Goal: Information Seeking & Learning: Learn about a topic

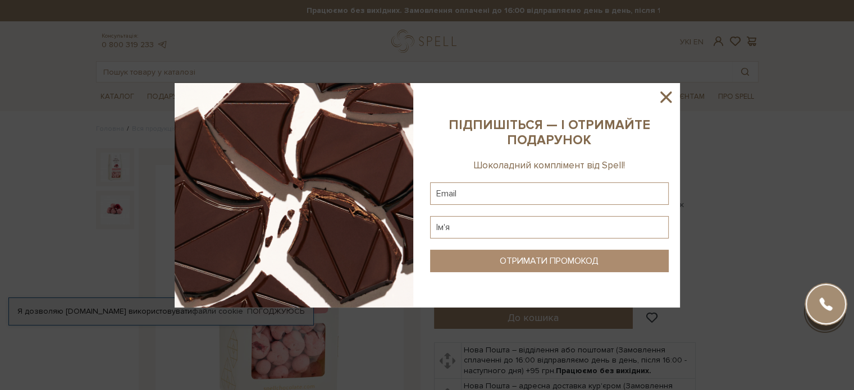
click at [660, 98] on icon at bounding box center [665, 97] width 19 height 19
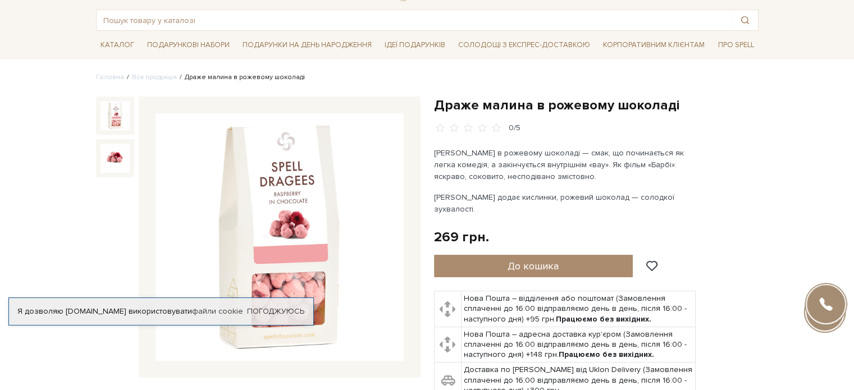
scroll to position [56, 0]
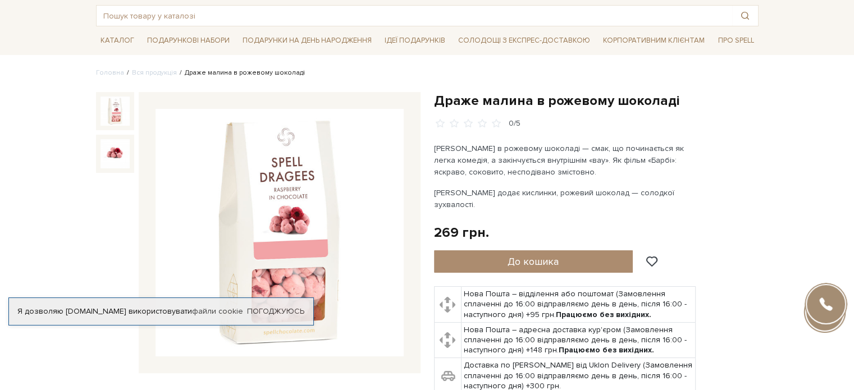
click at [299, 231] on img at bounding box center [279, 233] width 248 height 248
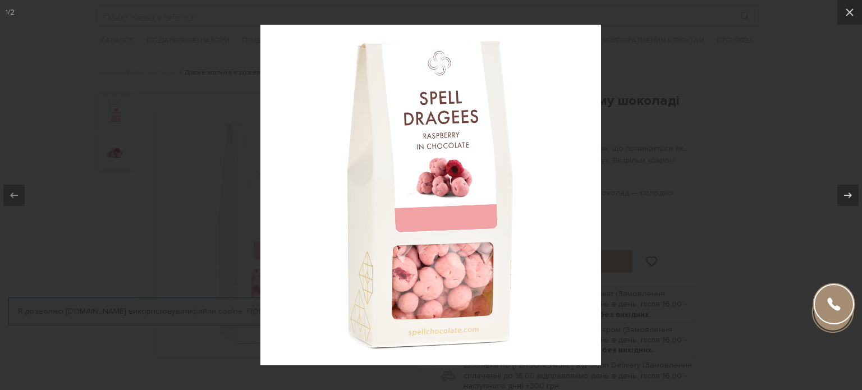
click at [501, 239] on img at bounding box center [430, 195] width 341 height 341
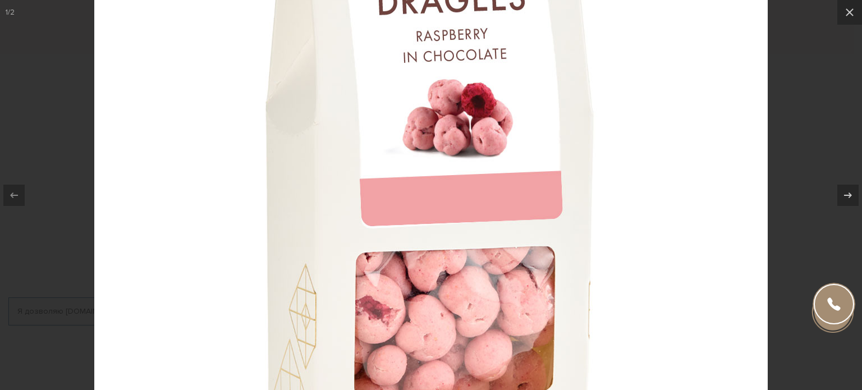
click at [532, 224] on img at bounding box center [430, 152] width 673 height 673
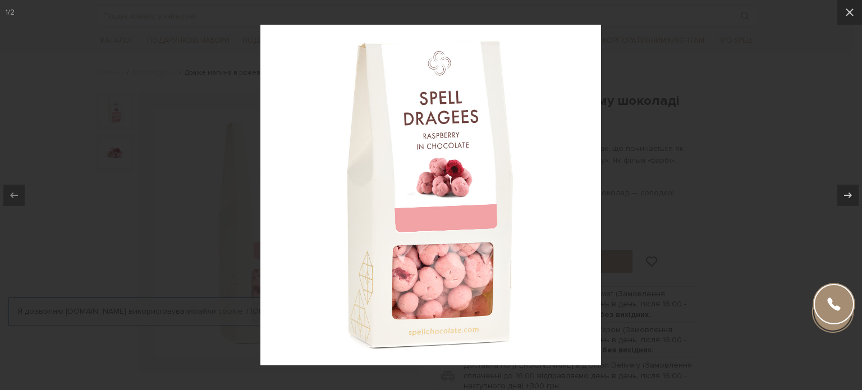
click at [717, 150] on div at bounding box center [431, 195] width 862 height 390
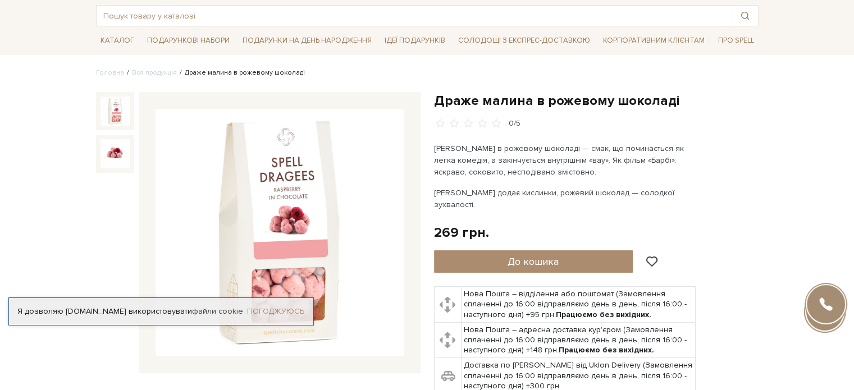
click at [301, 306] on link "Погоджуюсь" at bounding box center [275, 311] width 57 height 10
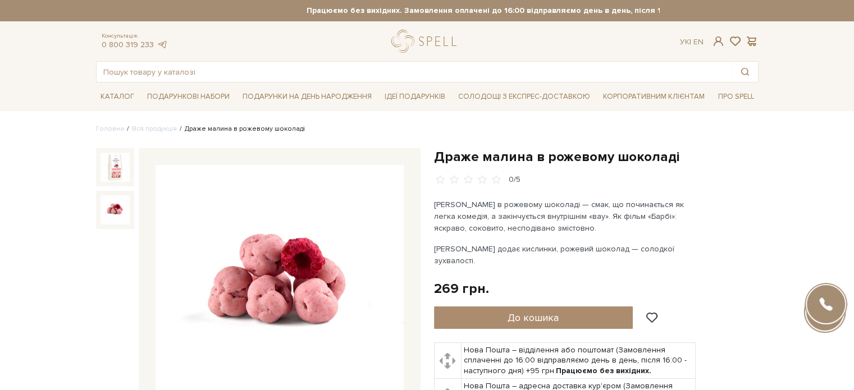
click at [113, 213] on img at bounding box center [114, 209] width 29 height 29
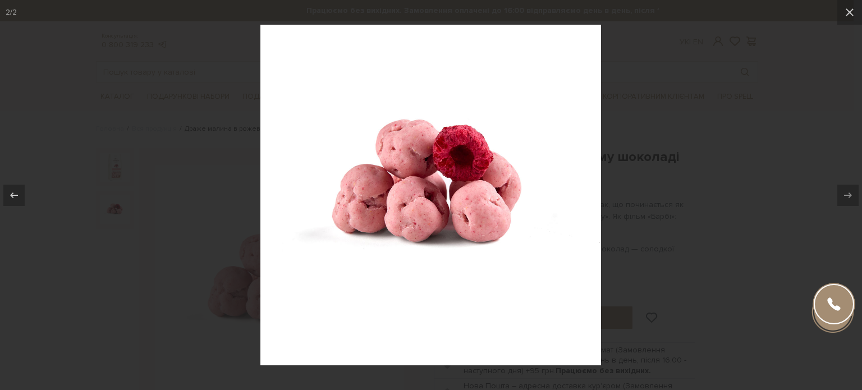
click at [433, 199] on img at bounding box center [430, 195] width 341 height 341
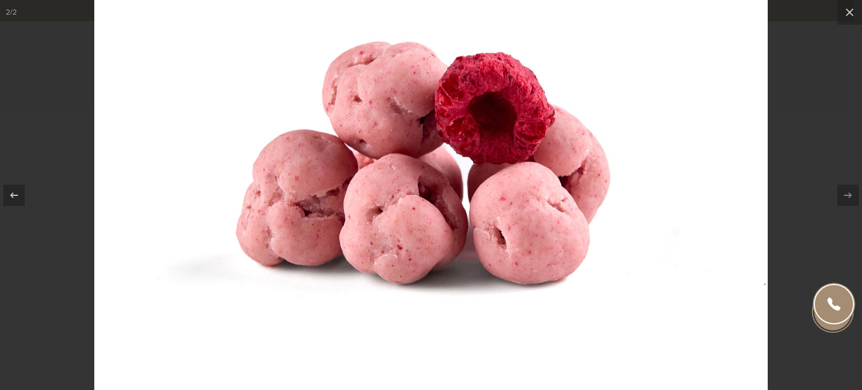
click at [804, 132] on div at bounding box center [431, 195] width 862 height 390
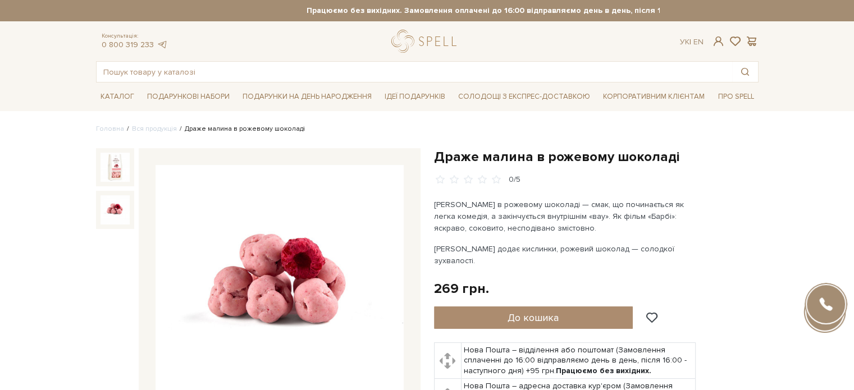
click at [308, 282] on img at bounding box center [279, 289] width 248 height 248
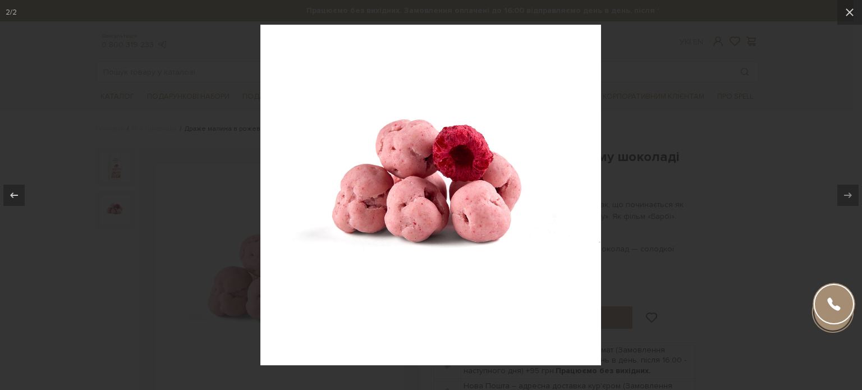
click at [432, 195] on img at bounding box center [430, 195] width 341 height 341
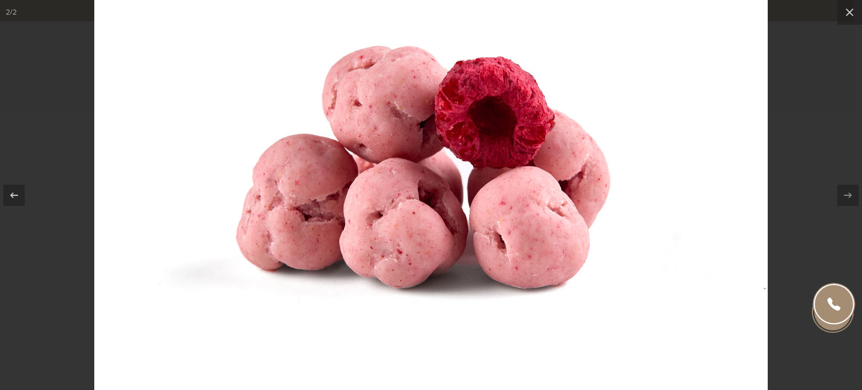
click at [465, 178] on img at bounding box center [430, 195] width 673 height 673
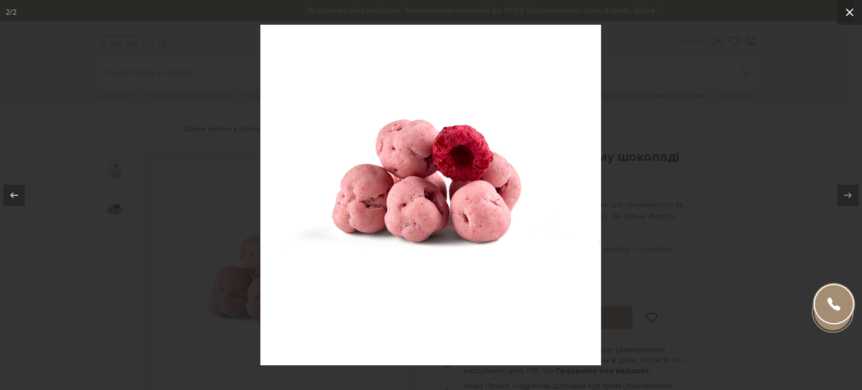
click at [853, 10] on icon at bounding box center [849, 12] width 13 height 13
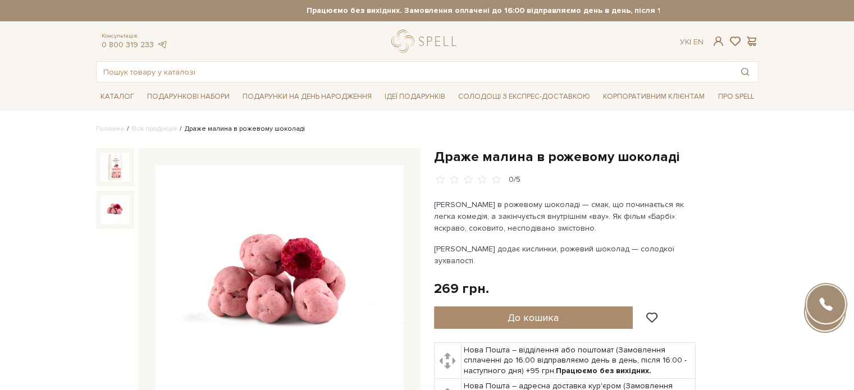
click at [115, 205] on img at bounding box center [114, 209] width 29 height 29
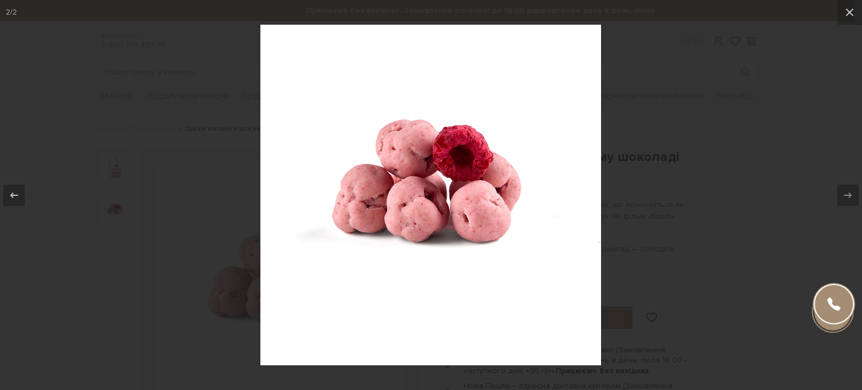
click at [717, 170] on div at bounding box center [431, 195] width 862 height 390
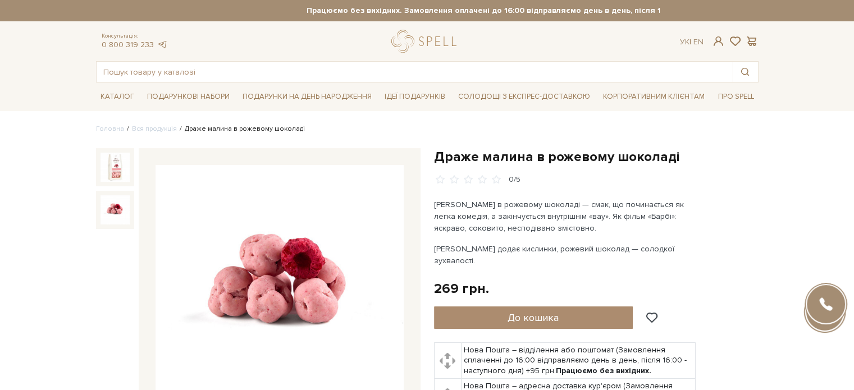
click at [116, 216] on img at bounding box center [114, 209] width 29 height 29
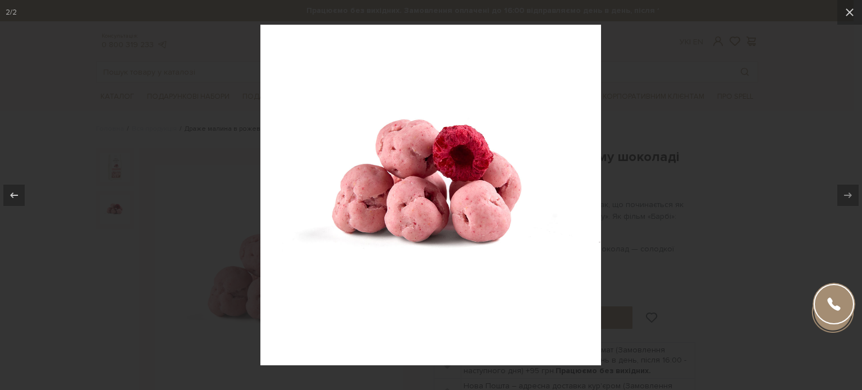
click at [697, 182] on div at bounding box center [431, 195] width 862 height 390
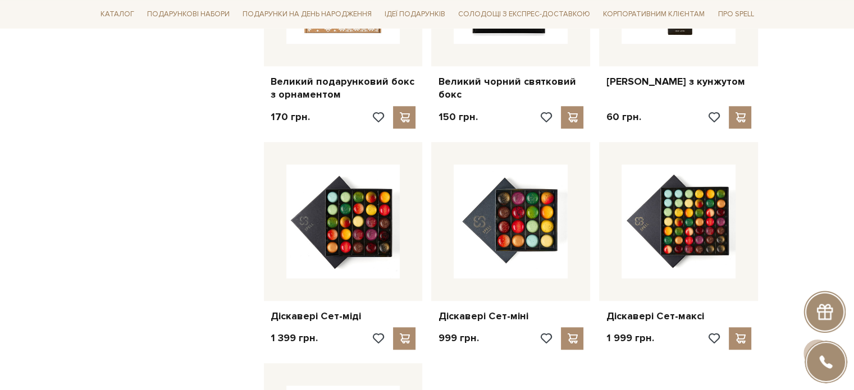
scroll to position [1459, 0]
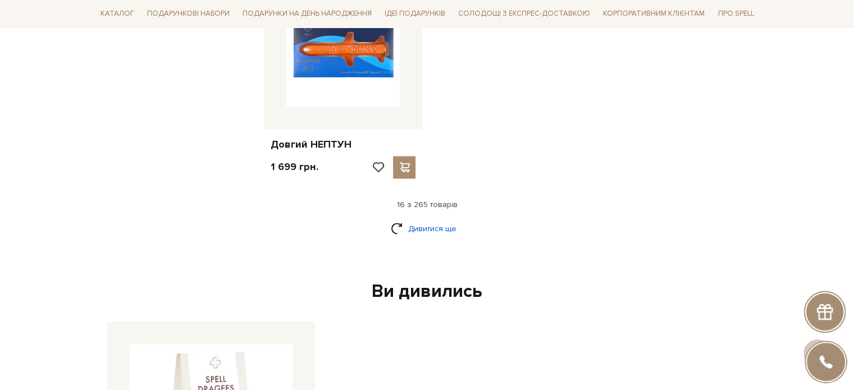
drag, startPoint x: 419, startPoint y: 226, endPoint x: 443, endPoint y: 222, distance: 24.5
click at [419, 226] on link "Дивитися ще" at bounding box center [427, 229] width 73 height 20
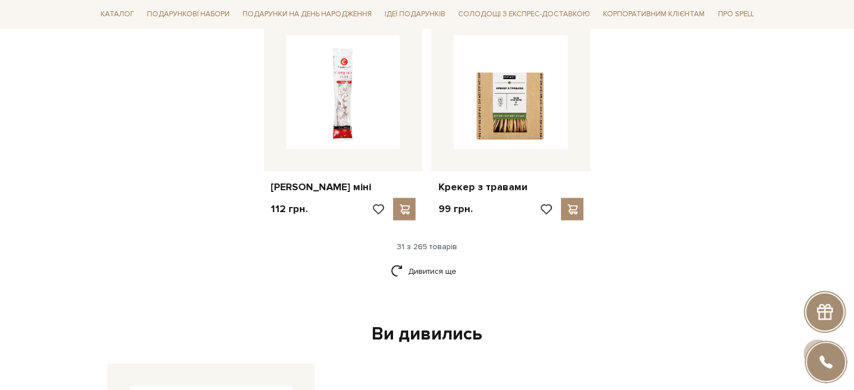
scroll to position [2638, 0]
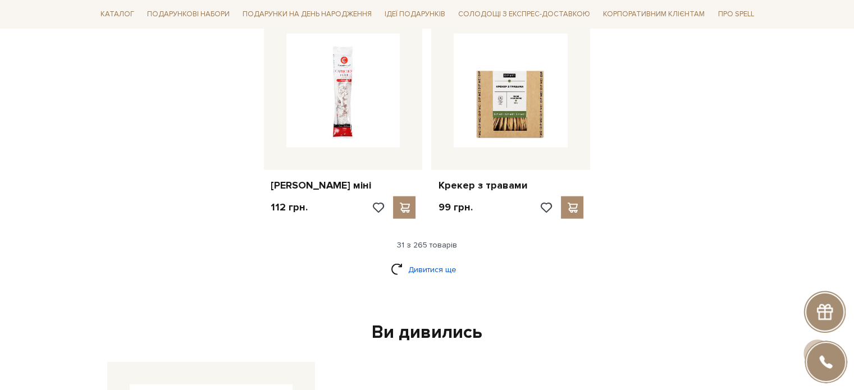
click at [445, 267] on link "Дивитися ще" at bounding box center [427, 270] width 73 height 20
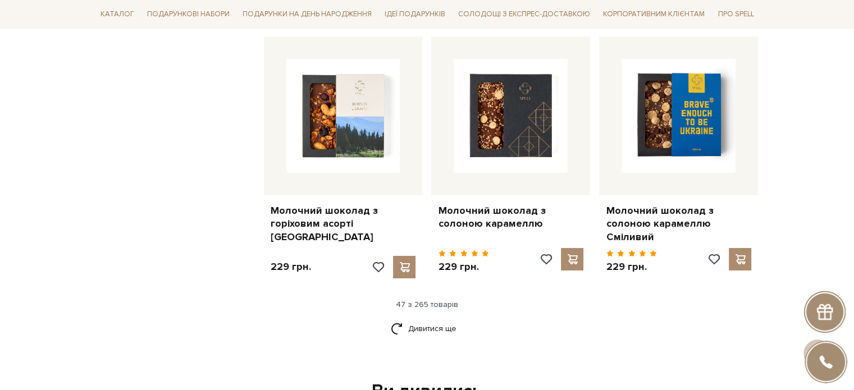
scroll to position [3816, 0]
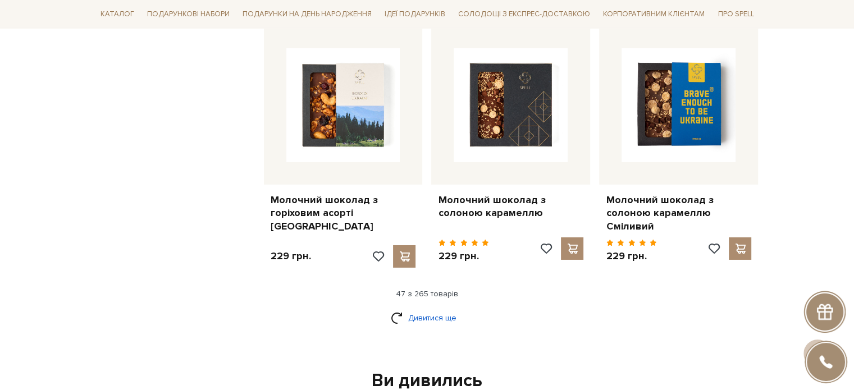
click at [405, 308] on link "Дивитися ще" at bounding box center [427, 318] width 73 height 20
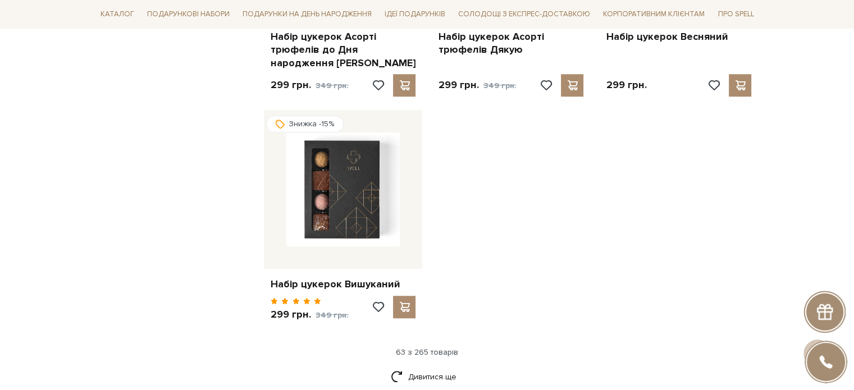
scroll to position [5220, 0]
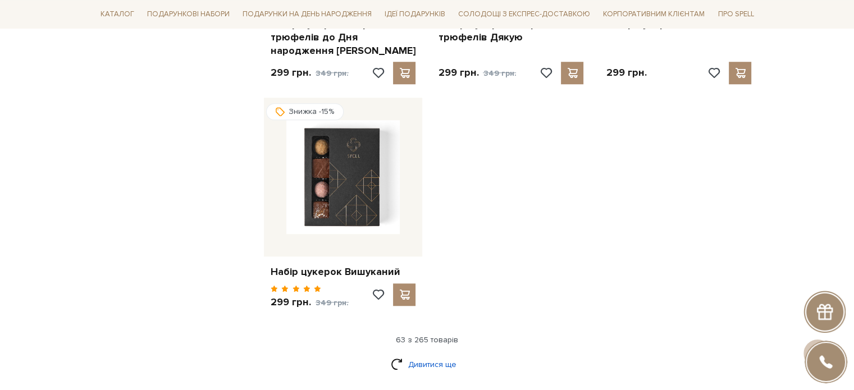
click at [439, 355] on link "Дивитися ще" at bounding box center [427, 365] width 73 height 20
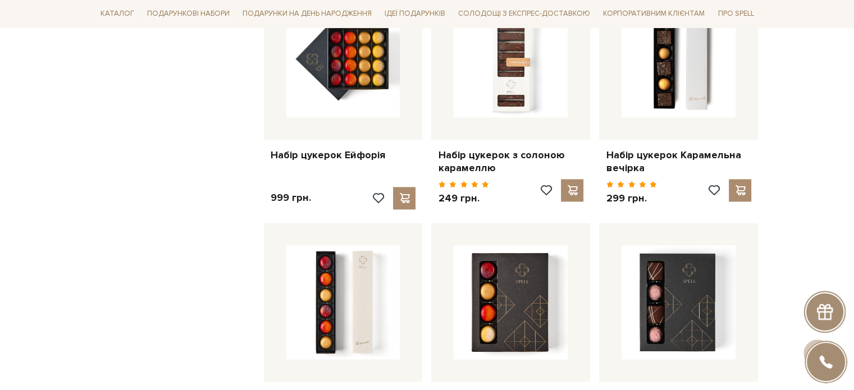
scroll to position [5837, 0]
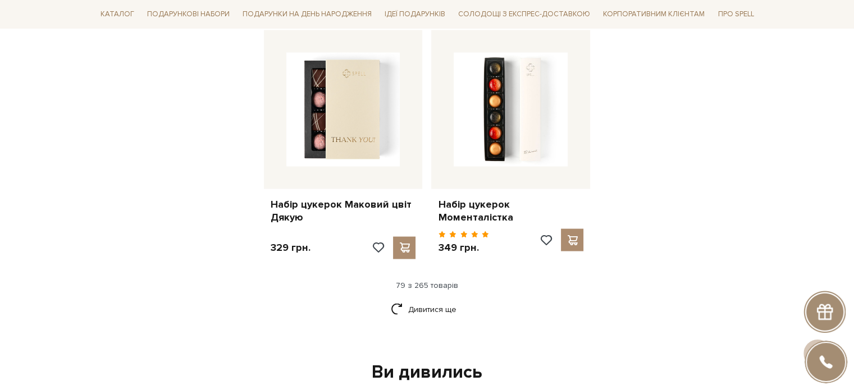
scroll to position [6510, 0]
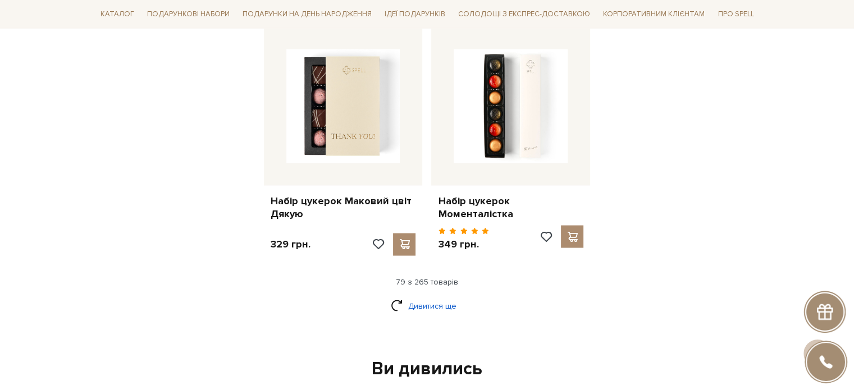
click at [415, 296] on link "Дивитися ще" at bounding box center [427, 306] width 73 height 20
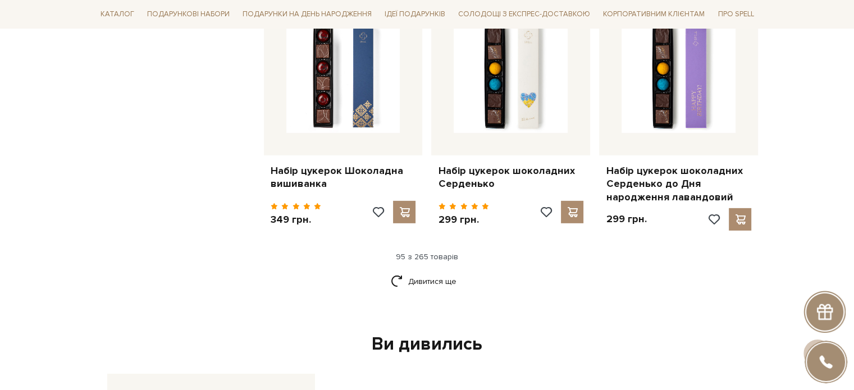
scroll to position [7745, 0]
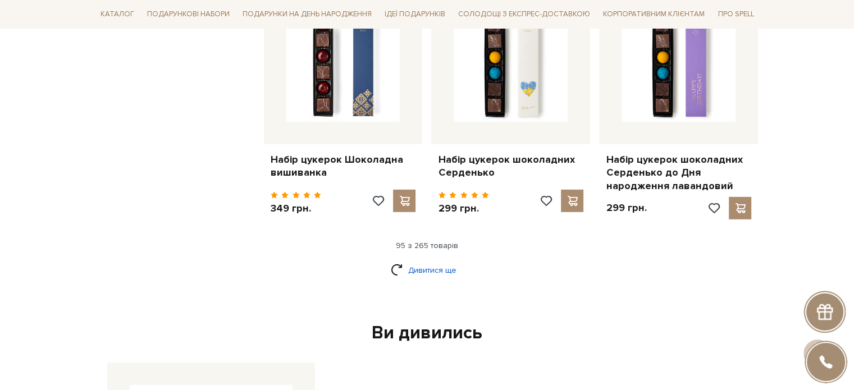
click at [411, 260] on link "Дивитися ще" at bounding box center [427, 270] width 73 height 20
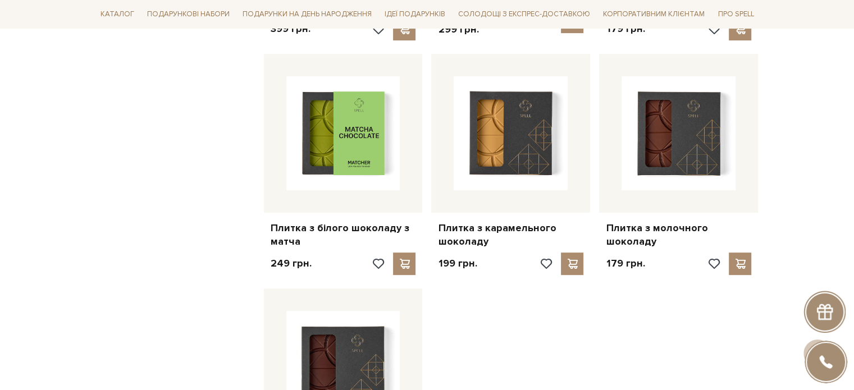
scroll to position [9092, 0]
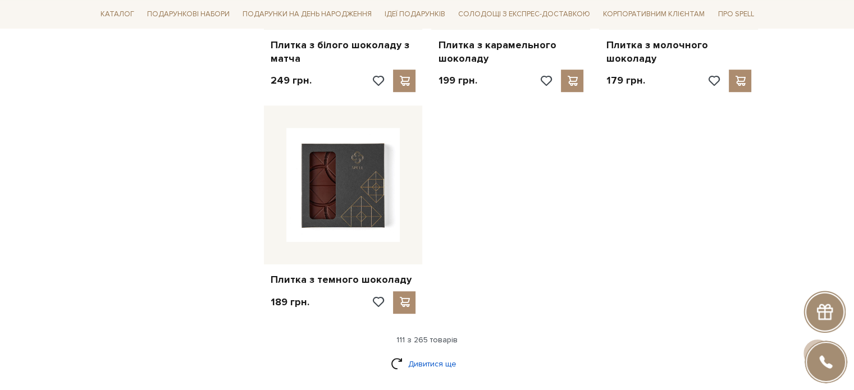
click at [442, 354] on link "Дивитися ще" at bounding box center [427, 364] width 73 height 20
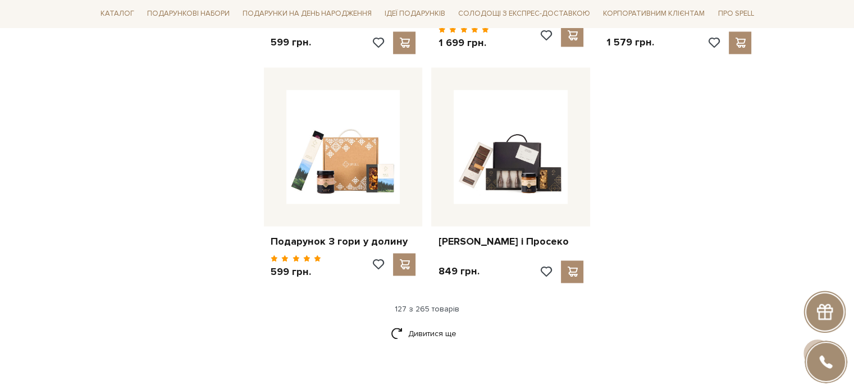
scroll to position [10327, 0]
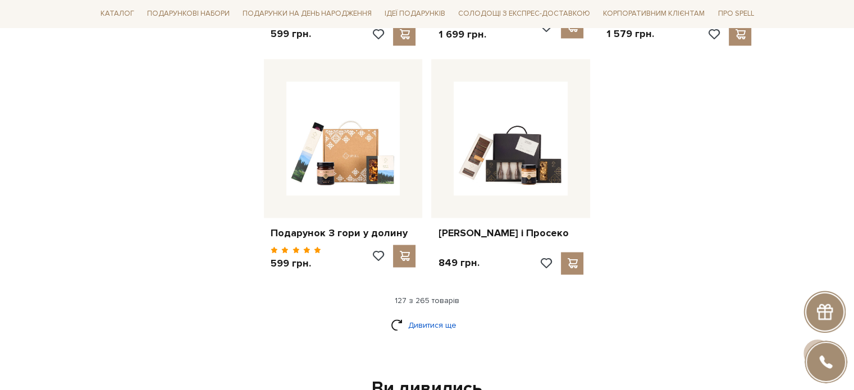
click at [438, 315] on link "Дивитися ще" at bounding box center [427, 325] width 73 height 20
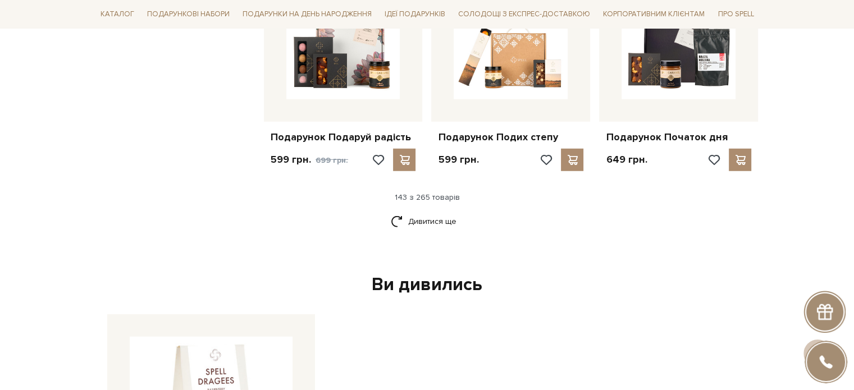
scroll to position [11618, 0]
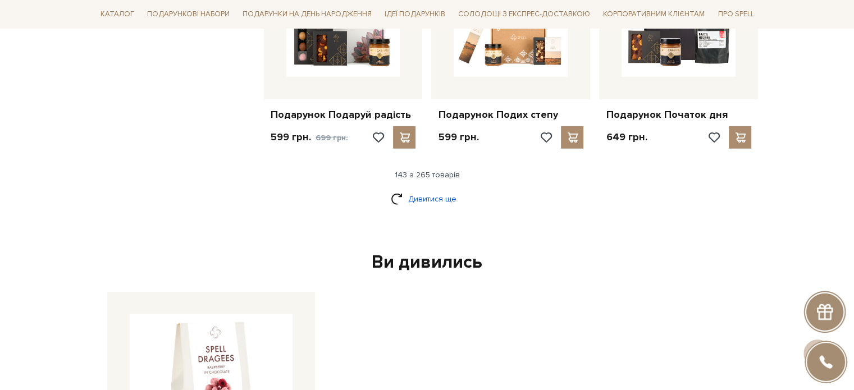
click at [446, 189] on link "Дивитися ще" at bounding box center [427, 199] width 73 height 20
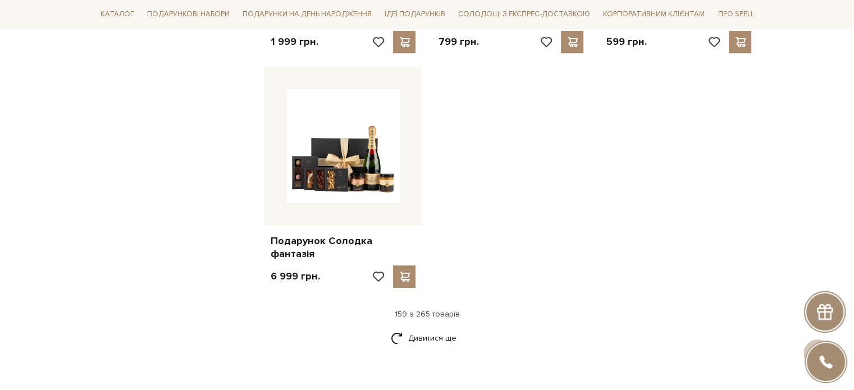
scroll to position [12909, 0]
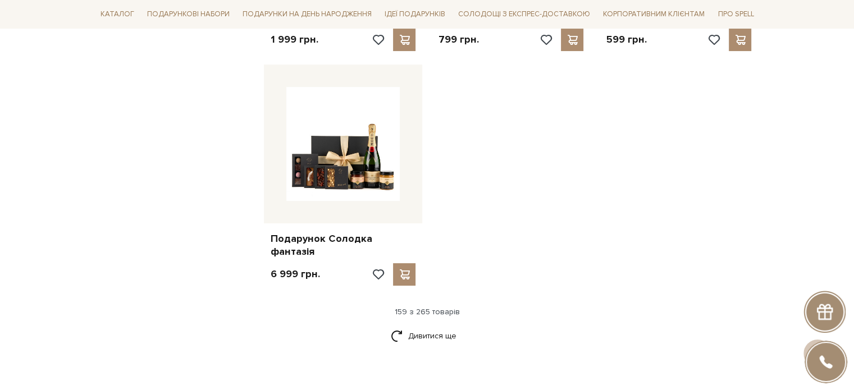
drag, startPoint x: 443, startPoint y: 245, endPoint x: 535, endPoint y: 190, distance: 107.5
click at [443, 326] on link "Дивитися ще" at bounding box center [427, 336] width 73 height 20
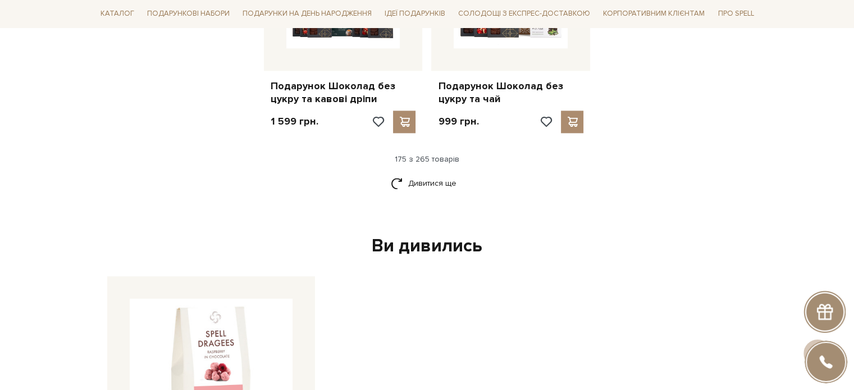
scroll to position [14256, 0]
click at [445, 172] on link "Дивитися ще" at bounding box center [427, 182] width 73 height 20
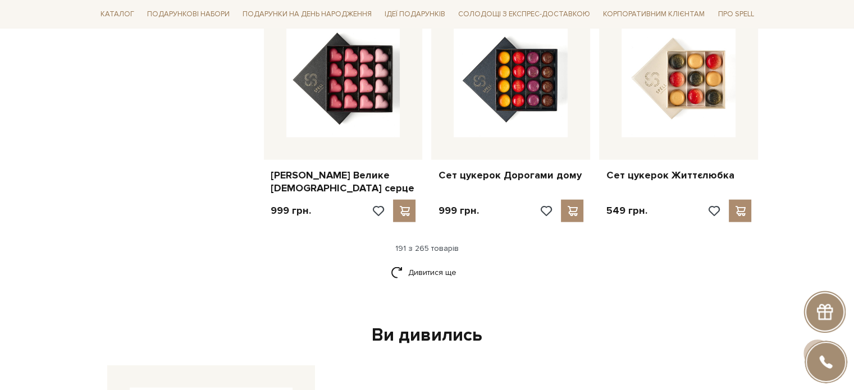
scroll to position [15434, 0]
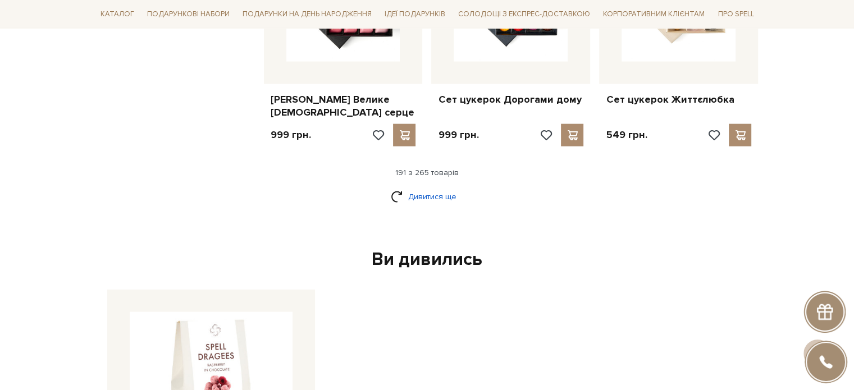
drag, startPoint x: 437, startPoint y: 117, endPoint x: 453, endPoint y: 117, distance: 16.3
click at [437, 187] on link "Дивитися ще" at bounding box center [427, 197] width 73 height 20
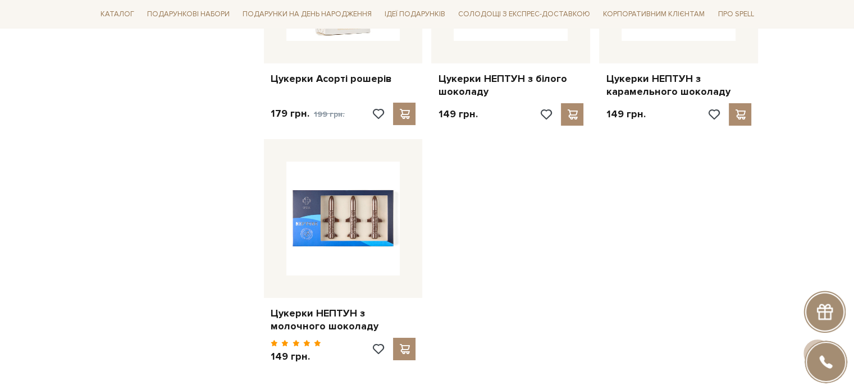
scroll to position [16669, 0]
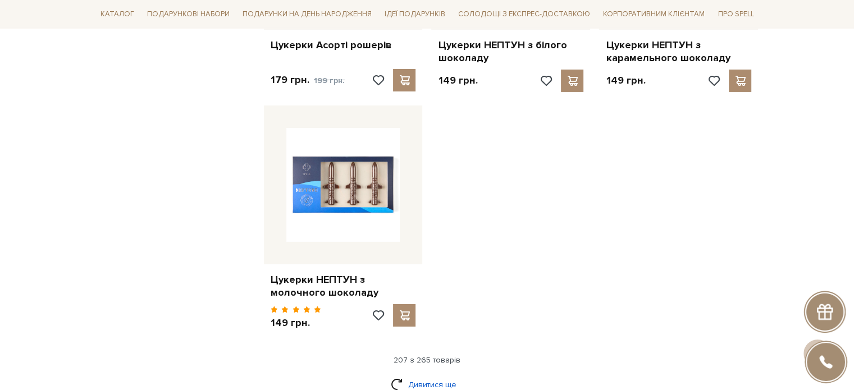
click at [438, 375] on link "Дивитися ще" at bounding box center [427, 385] width 73 height 20
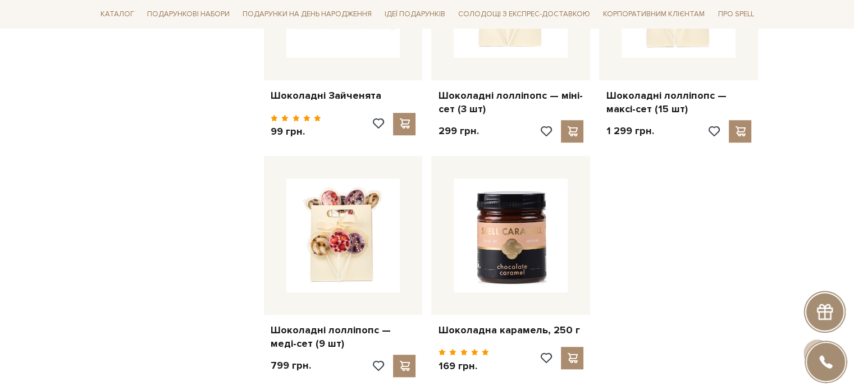
scroll to position [17904, 0]
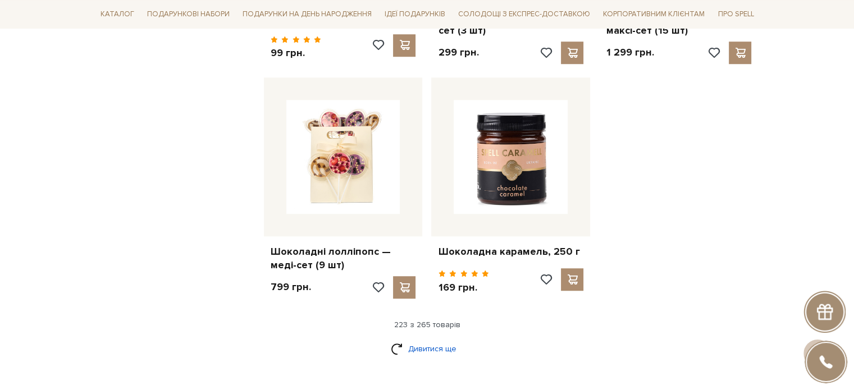
click at [426, 339] on link "Дивитися ще" at bounding box center [427, 349] width 73 height 20
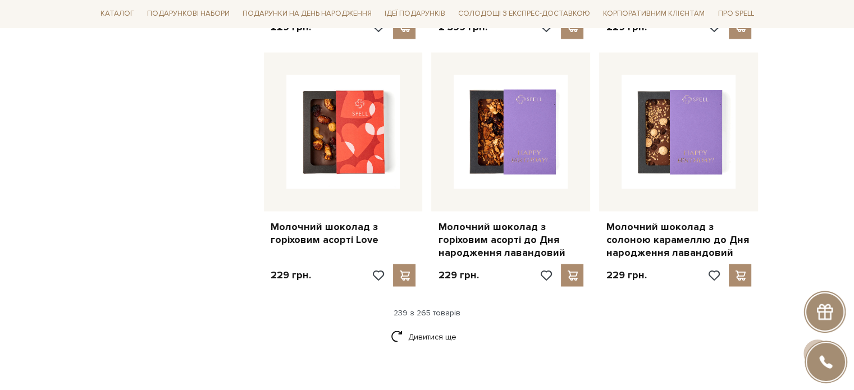
scroll to position [19138, 0]
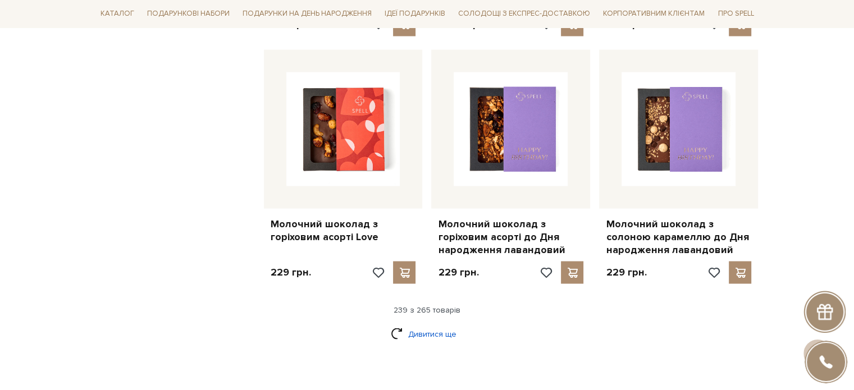
click at [439, 324] on link "Дивитися ще" at bounding box center [427, 334] width 73 height 20
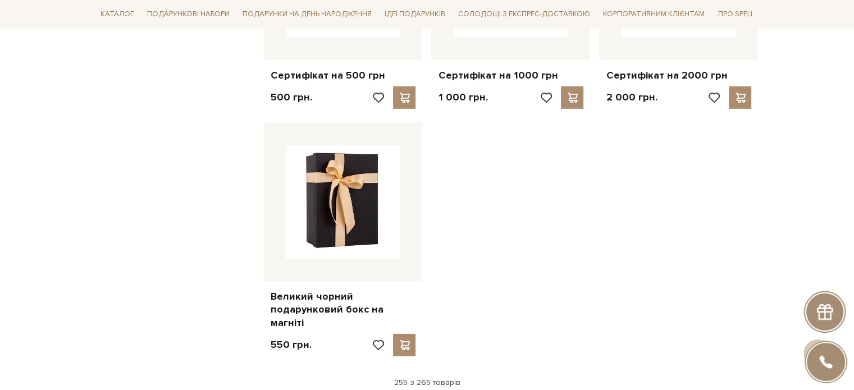
scroll to position [20598, 0]
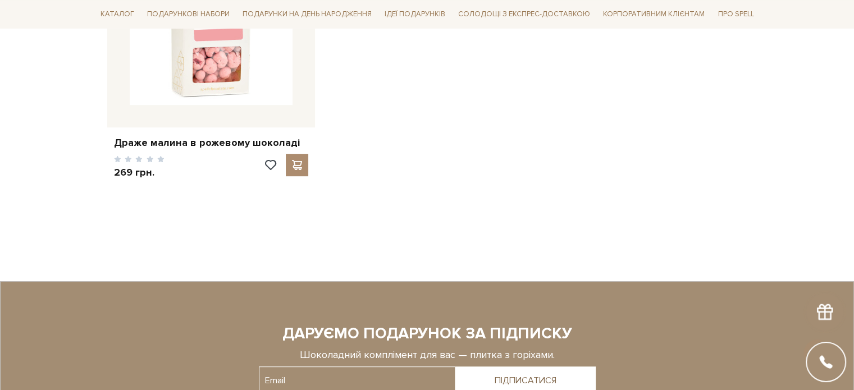
scroll to position [21933, 0]
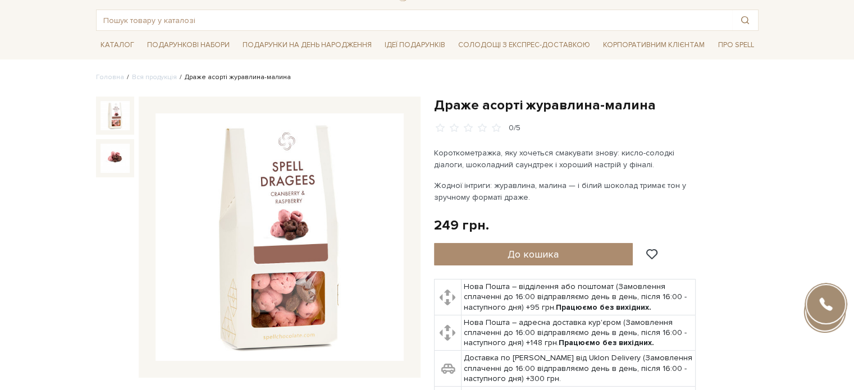
scroll to position [56, 0]
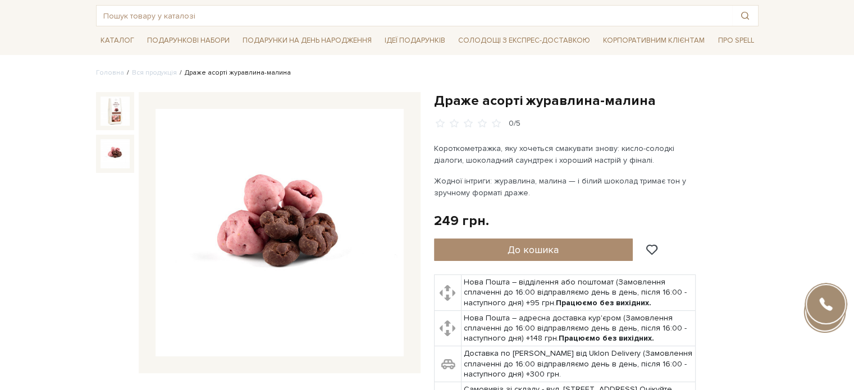
click at [126, 155] on img at bounding box center [114, 153] width 29 height 29
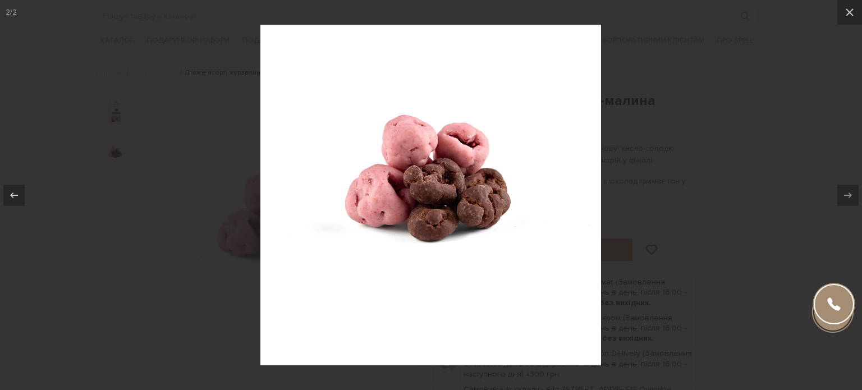
click at [778, 104] on div at bounding box center [431, 195] width 862 height 390
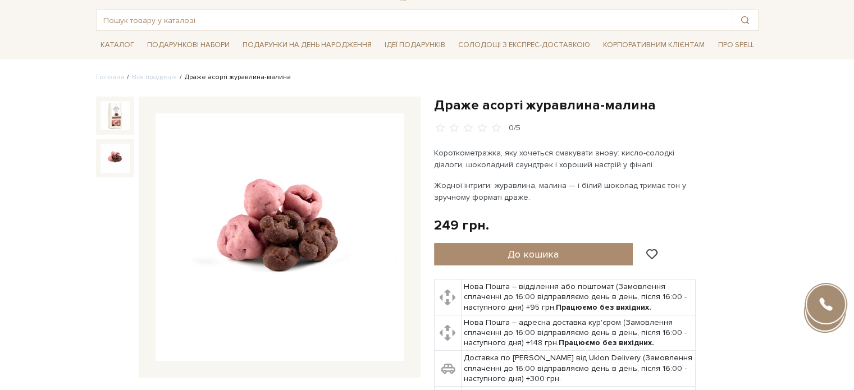
scroll to position [56, 0]
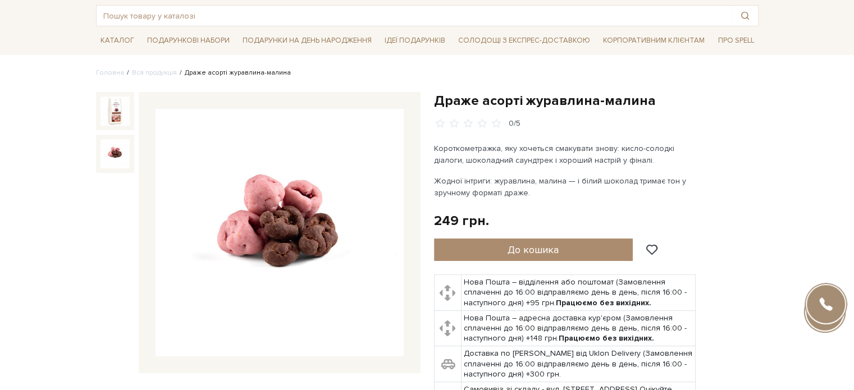
click at [117, 157] on img at bounding box center [114, 153] width 29 height 29
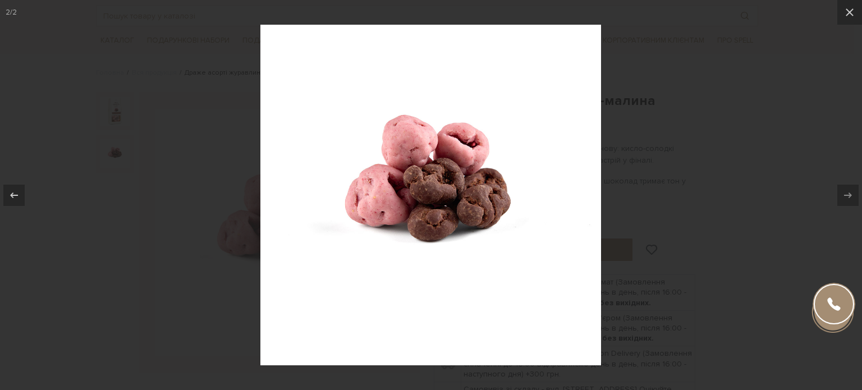
click at [836, 155] on div at bounding box center [431, 195] width 862 height 390
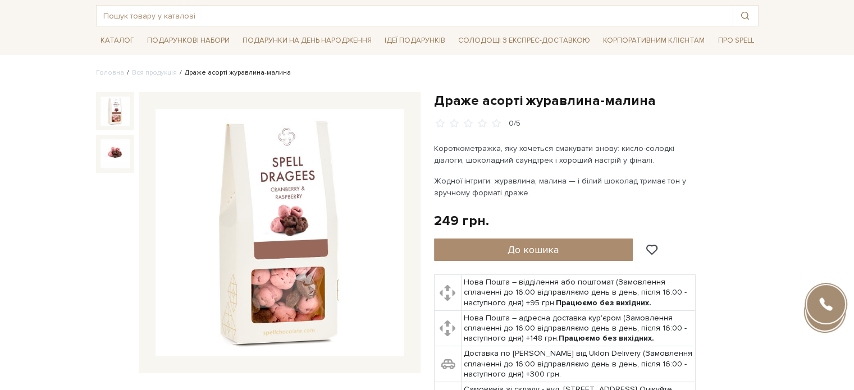
click at [101, 107] on img at bounding box center [114, 111] width 29 height 29
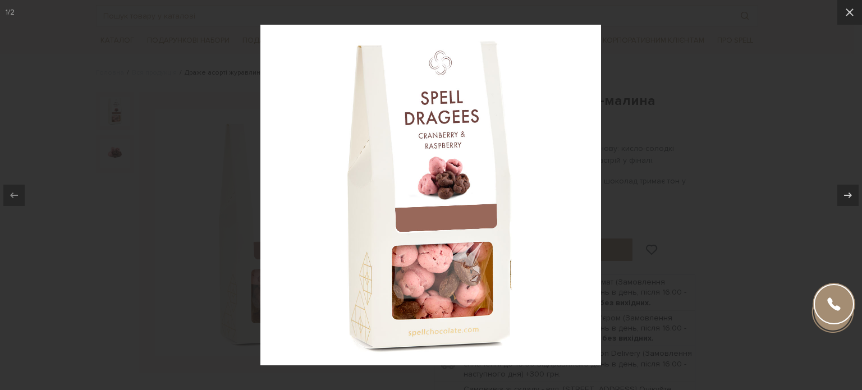
click at [461, 290] on img at bounding box center [430, 195] width 341 height 341
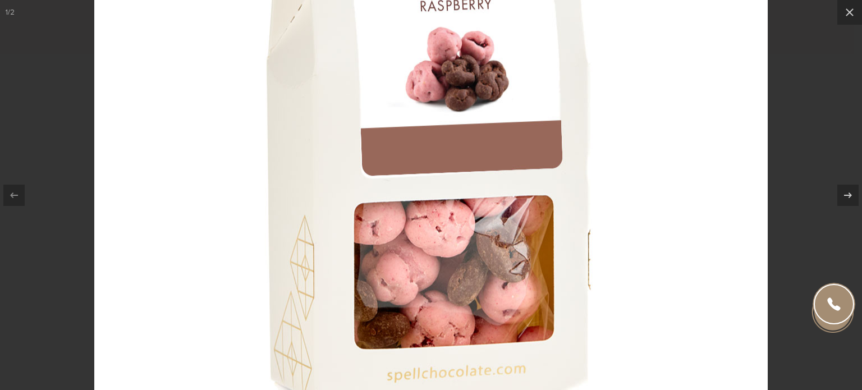
drag, startPoint x: 492, startPoint y: 285, endPoint x: 506, endPoint y: 277, distance: 16.6
click at [491, 285] on img at bounding box center [430, 102] width 673 height 673
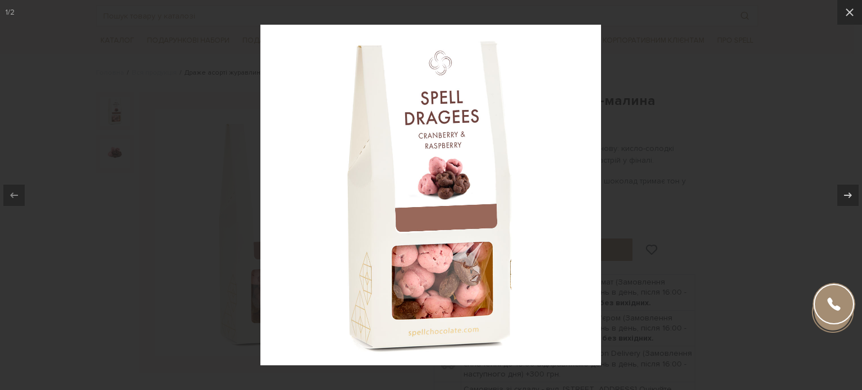
click at [786, 136] on div at bounding box center [431, 195] width 862 height 390
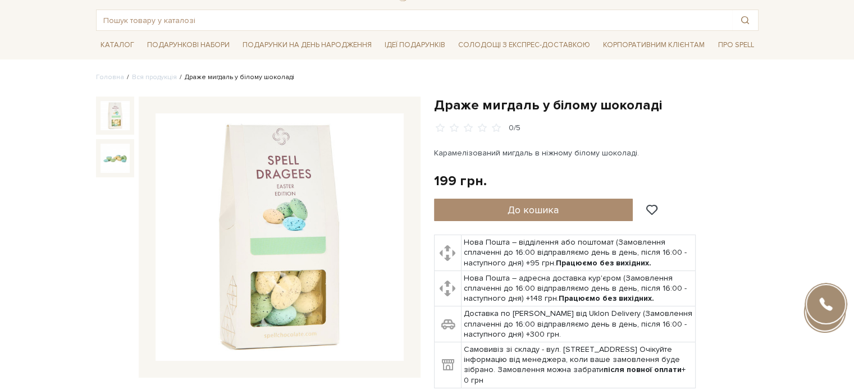
scroll to position [56, 0]
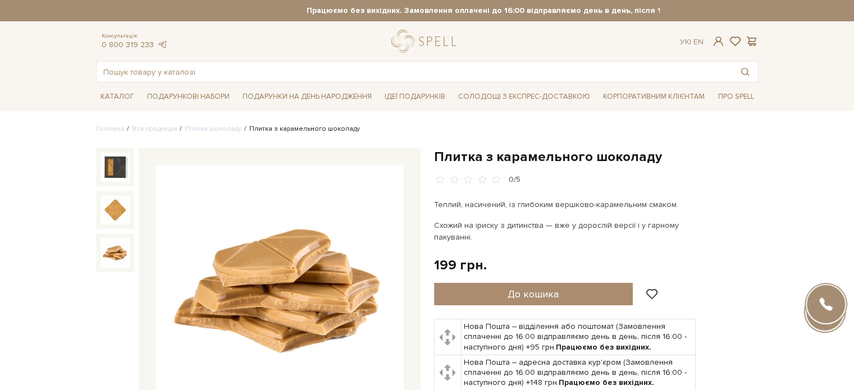
click at [106, 262] on img at bounding box center [114, 252] width 29 height 29
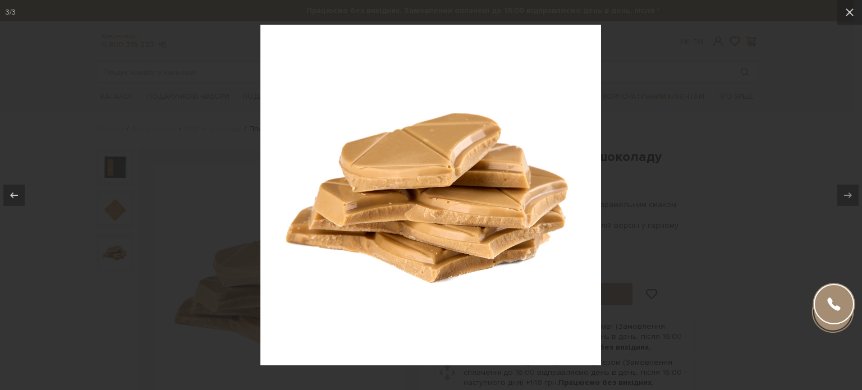
click at [723, 180] on div at bounding box center [431, 195] width 862 height 390
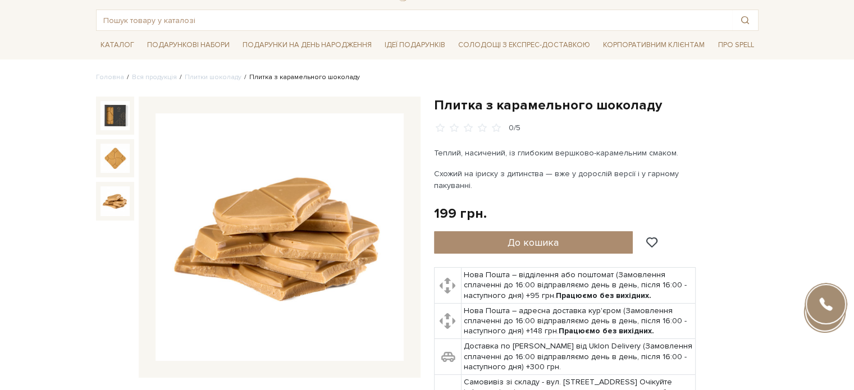
scroll to position [56, 0]
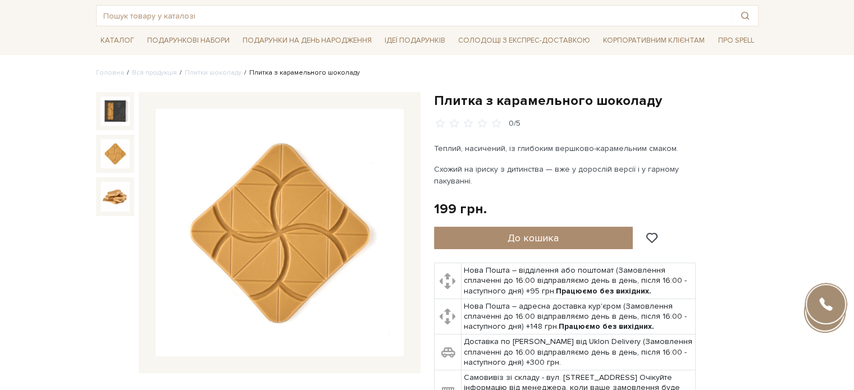
click at [117, 149] on img at bounding box center [114, 153] width 29 height 29
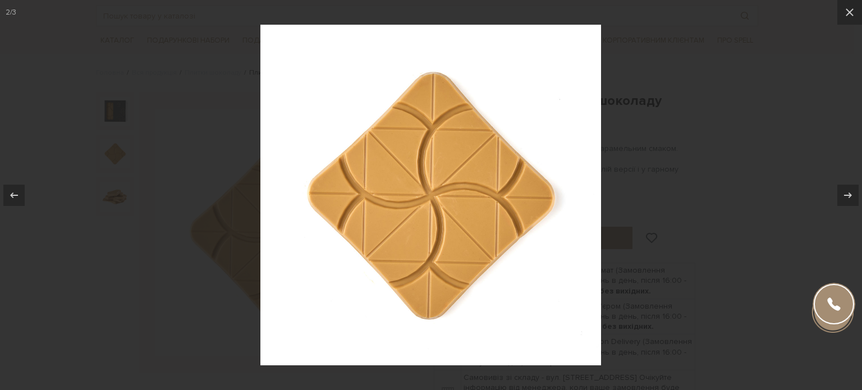
click at [731, 154] on div at bounding box center [431, 195] width 862 height 390
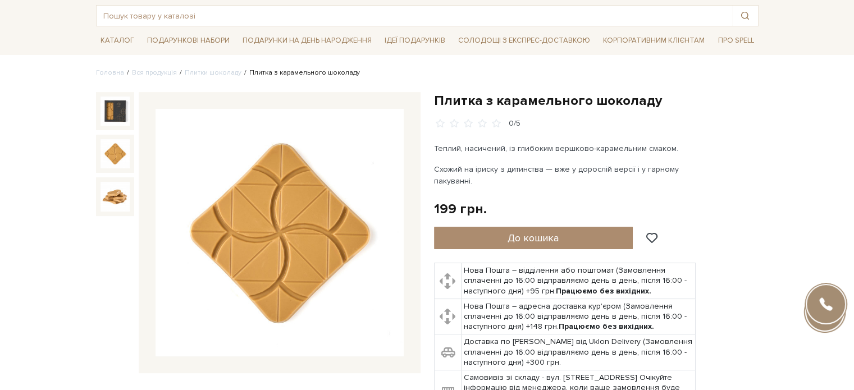
click at [114, 116] on img at bounding box center [114, 111] width 29 height 29
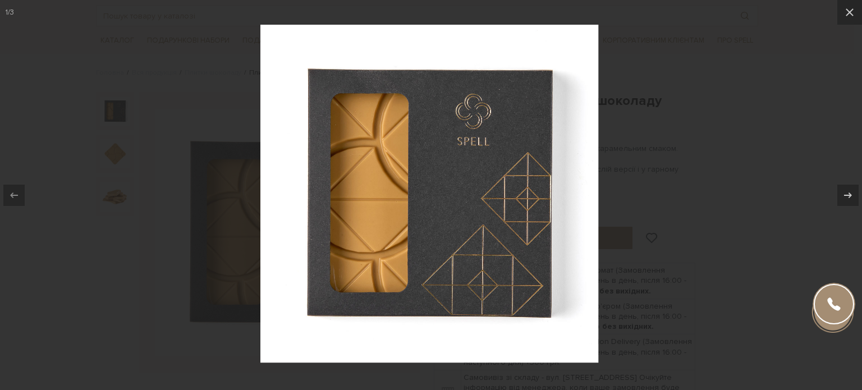
click at [23, 262] on div at bounding box center [431, 195] width 862 height 390
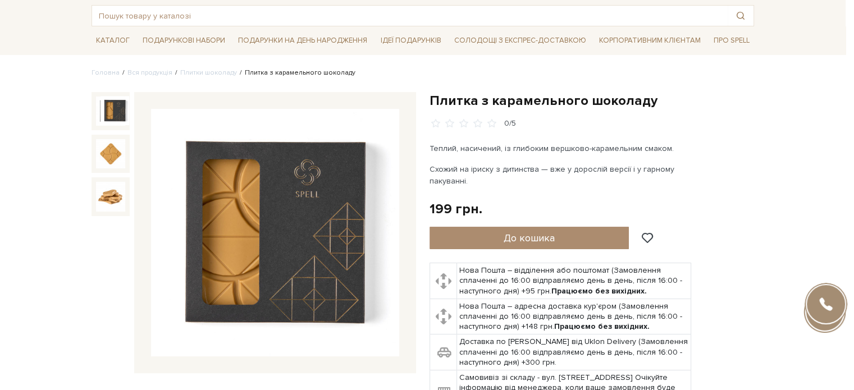
click at [104, 194] on img at bounding box center [110, 196] width 29 height 29
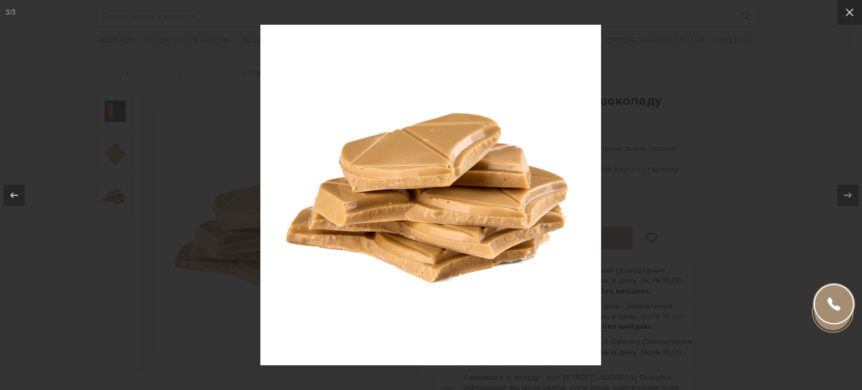
click at [414, 226] on img at bounding box center [430, 195] width 341 height 341
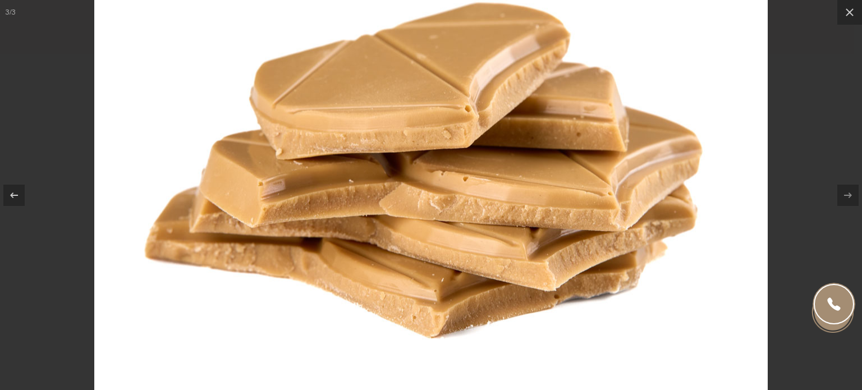
click at [467, 222] on img at bounding box center [430, 164] width 673 height 673
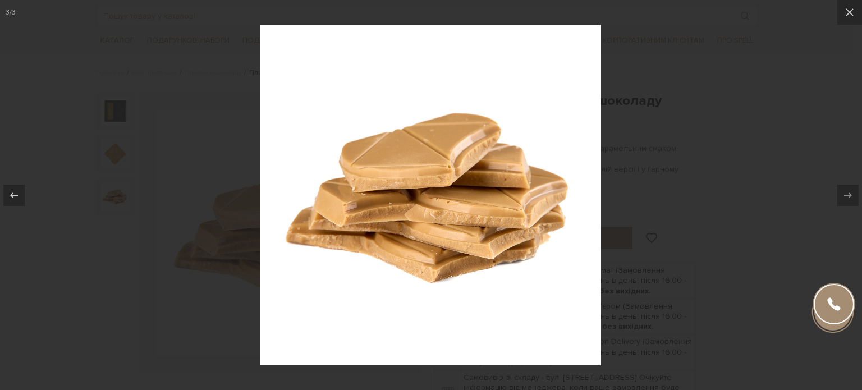
click at [784, 103] on div at bounding box center [431, 195] width 862 height 390
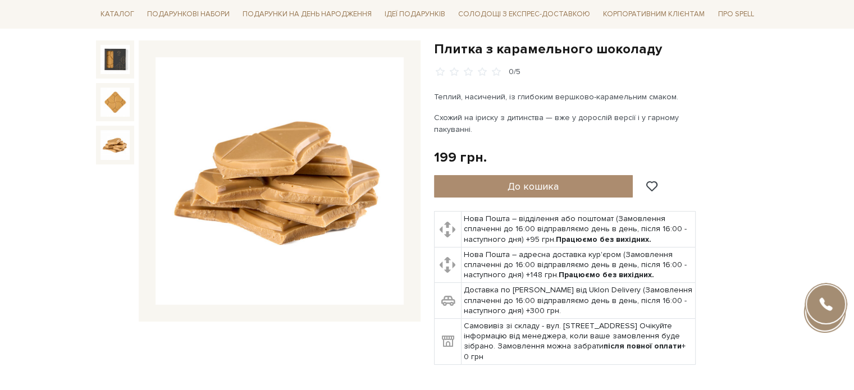
scroll to position [112, 0]
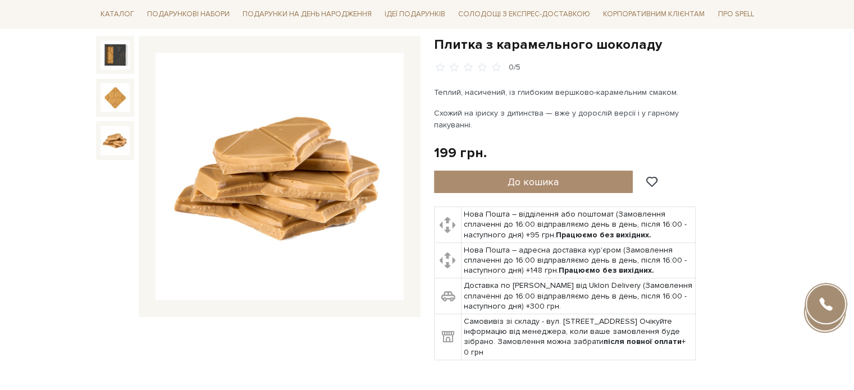
click at [131, 103] on div at bounding box center [115, 98] width 38 height 38
click at [124, 139] on img at bounding box center [114, 140] width 29 height 29
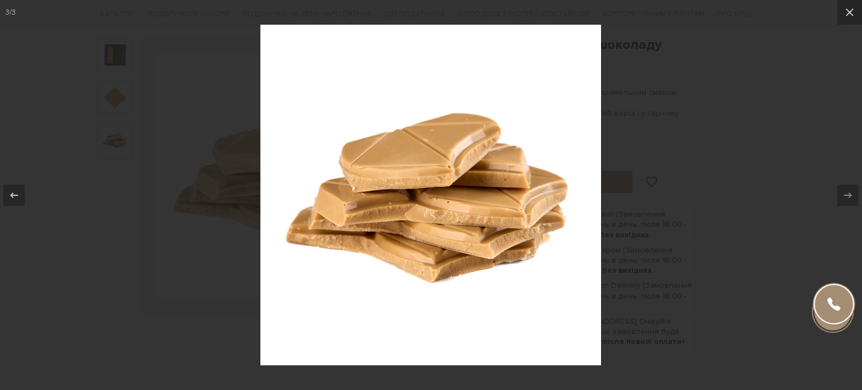
click at [740, 103] on div at bounding box center [431, 195] width 862 height 390
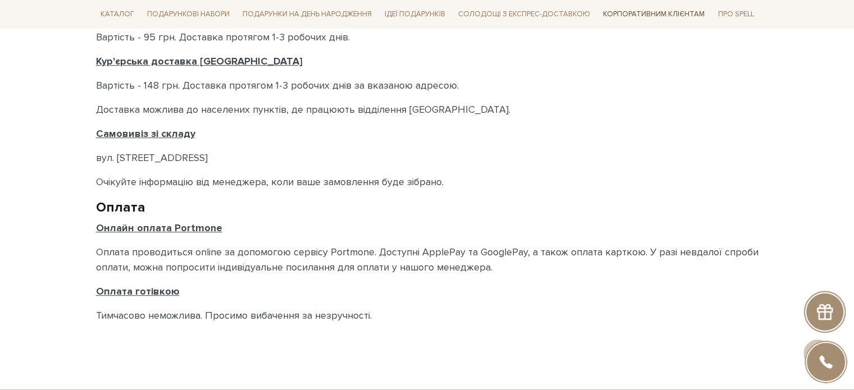
scroll to position [224, 0]
